Goal: Information Seeking & Learning: Learn about a topic

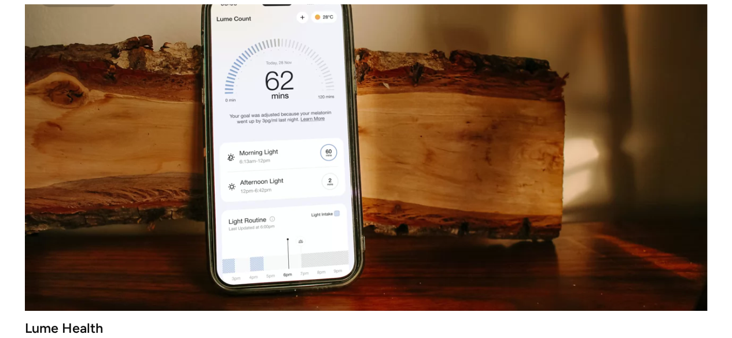
scroll to position [408, 0]
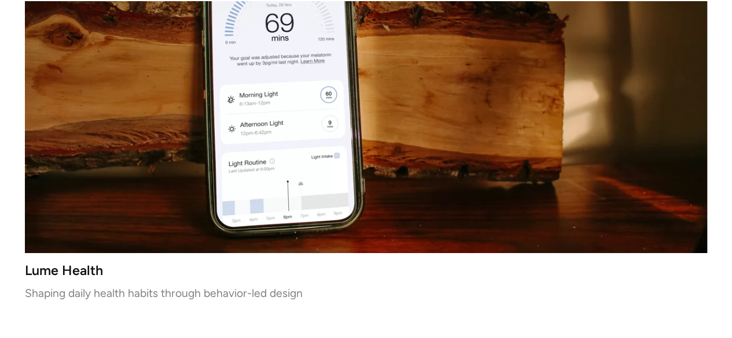
click at [182, 293] on p "Shaping daily health habits through behavior-led design" at bounding box center [366, 293] width 682 height 8
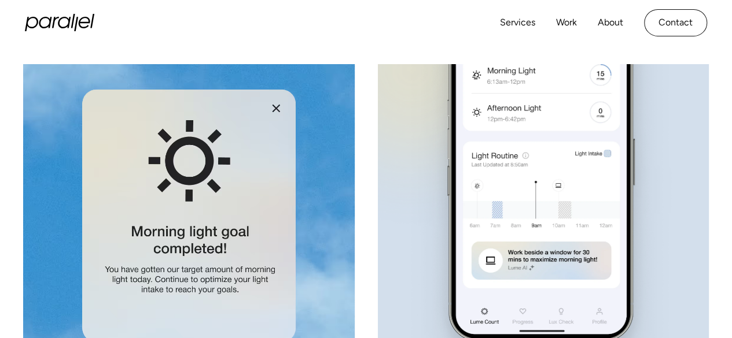
scroll to position [4318, 0]
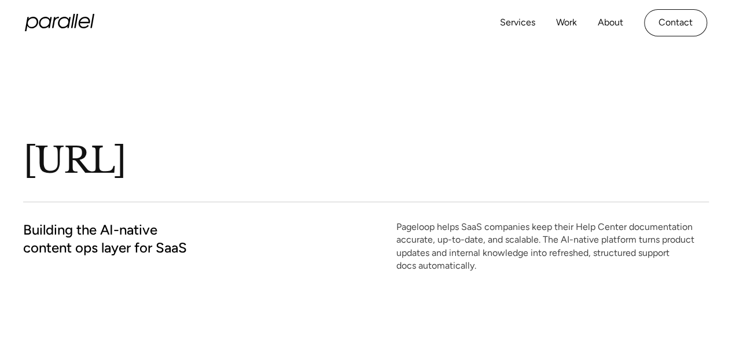
click at [64, 18] on icon "home" at bounding box center [59, 22] width 69 height 17
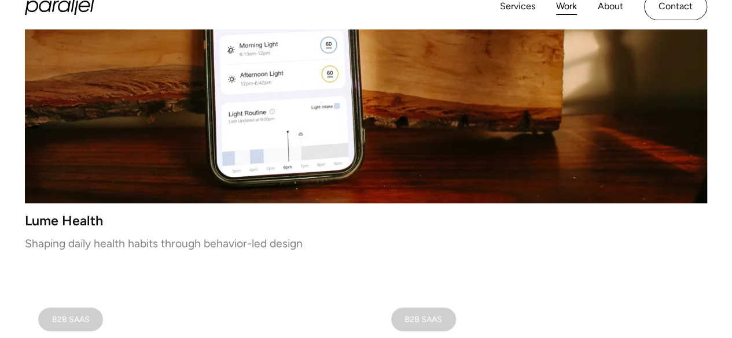
scroll to position [523, 0]
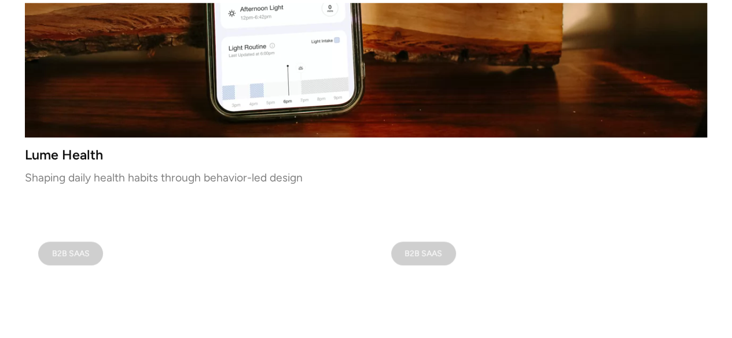
click at [175, 174] on p "Shaping daily health habits through behavior-led design" at bounding box center [366, 178] width 682 height 8
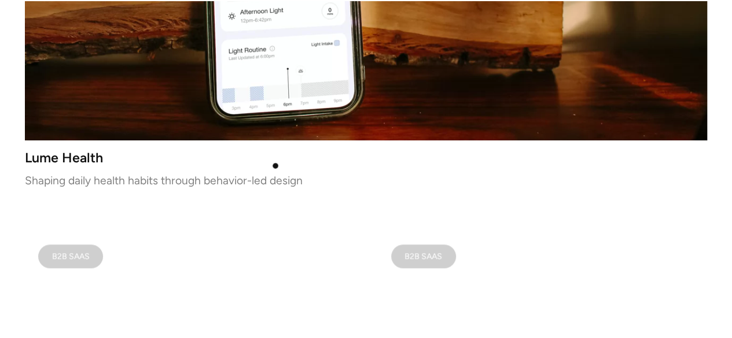
scroll to position [578, 0]
